Goal: Task Accomplishment & Management: Manage account settings

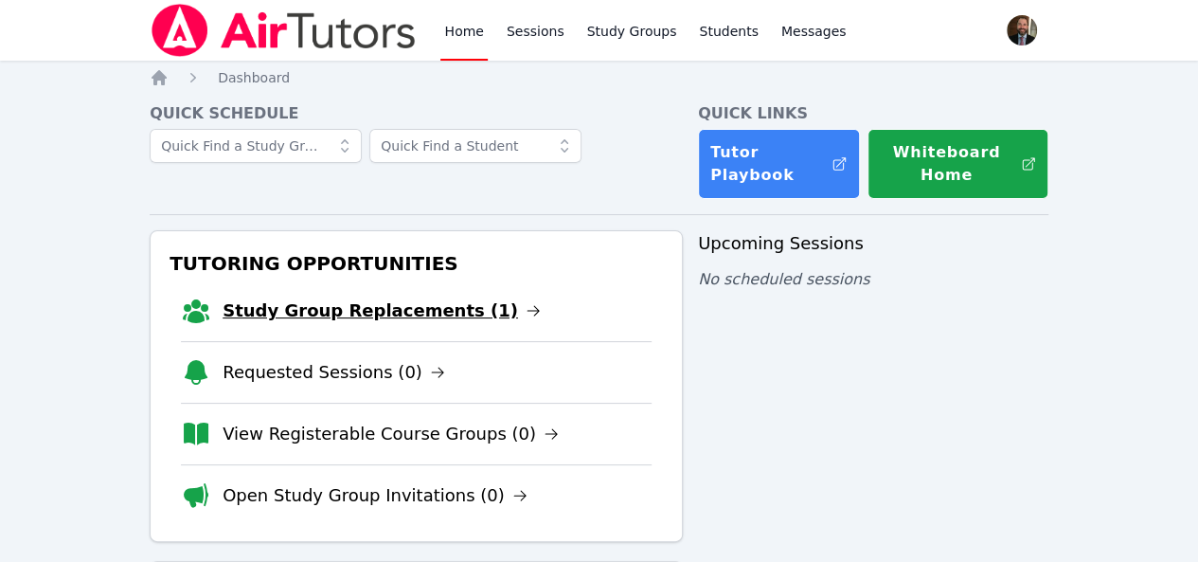
click at [356, 298] on link "Study Group Replacements (1)" at bounding box center [382, 310] width 318 height 27
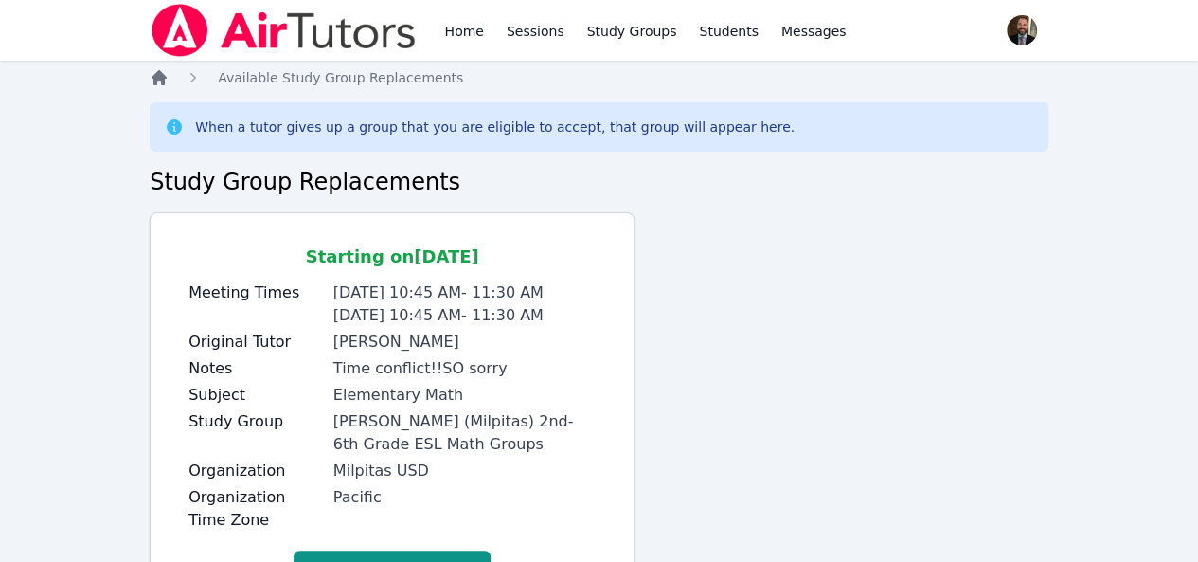
click at [155, 77] on icon "Breadcrumb" at bounding box center [159, 77] width 15 height 15
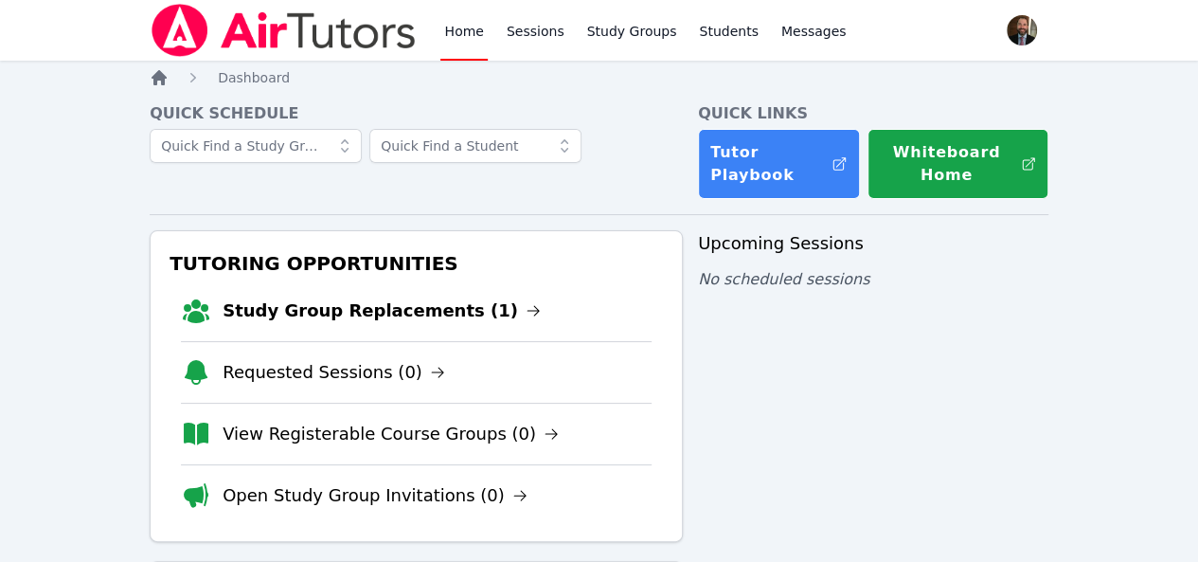
click at [155, 77] on icon "Breadcrumb" at bounding box center [159, 77] width 15 height 15
